Goal: Task Accomplishment & Management: Use online tool/utility

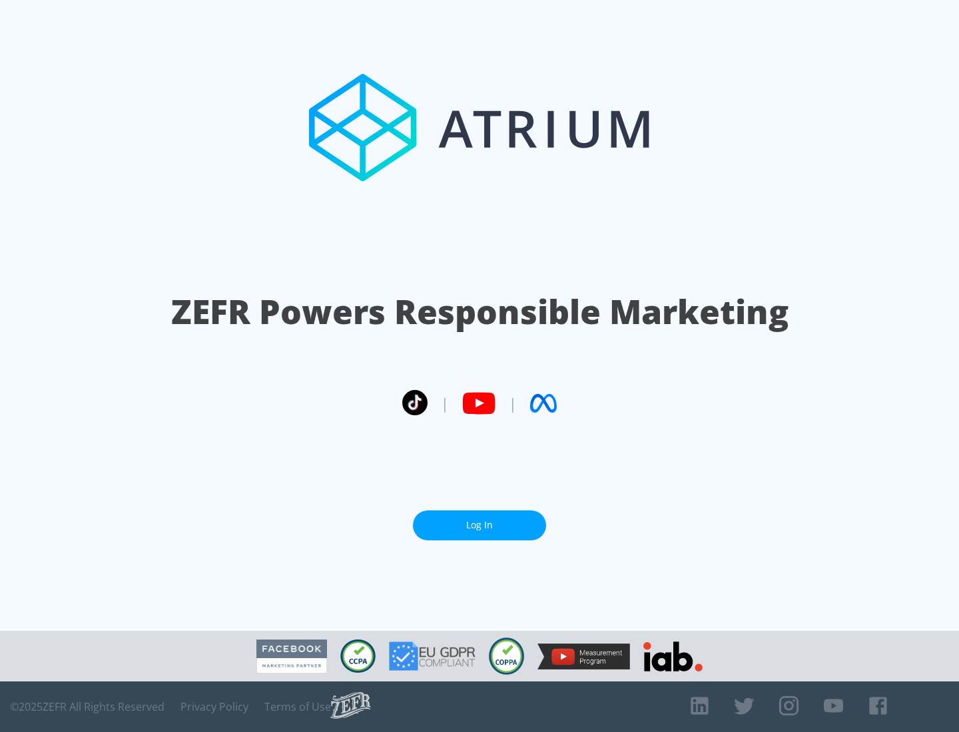
click at [479, 525] on link "Log In" at bounding box center [479, 526] width 133 height 30
